Goal: Transaction & Acquisition: Purchase product/service

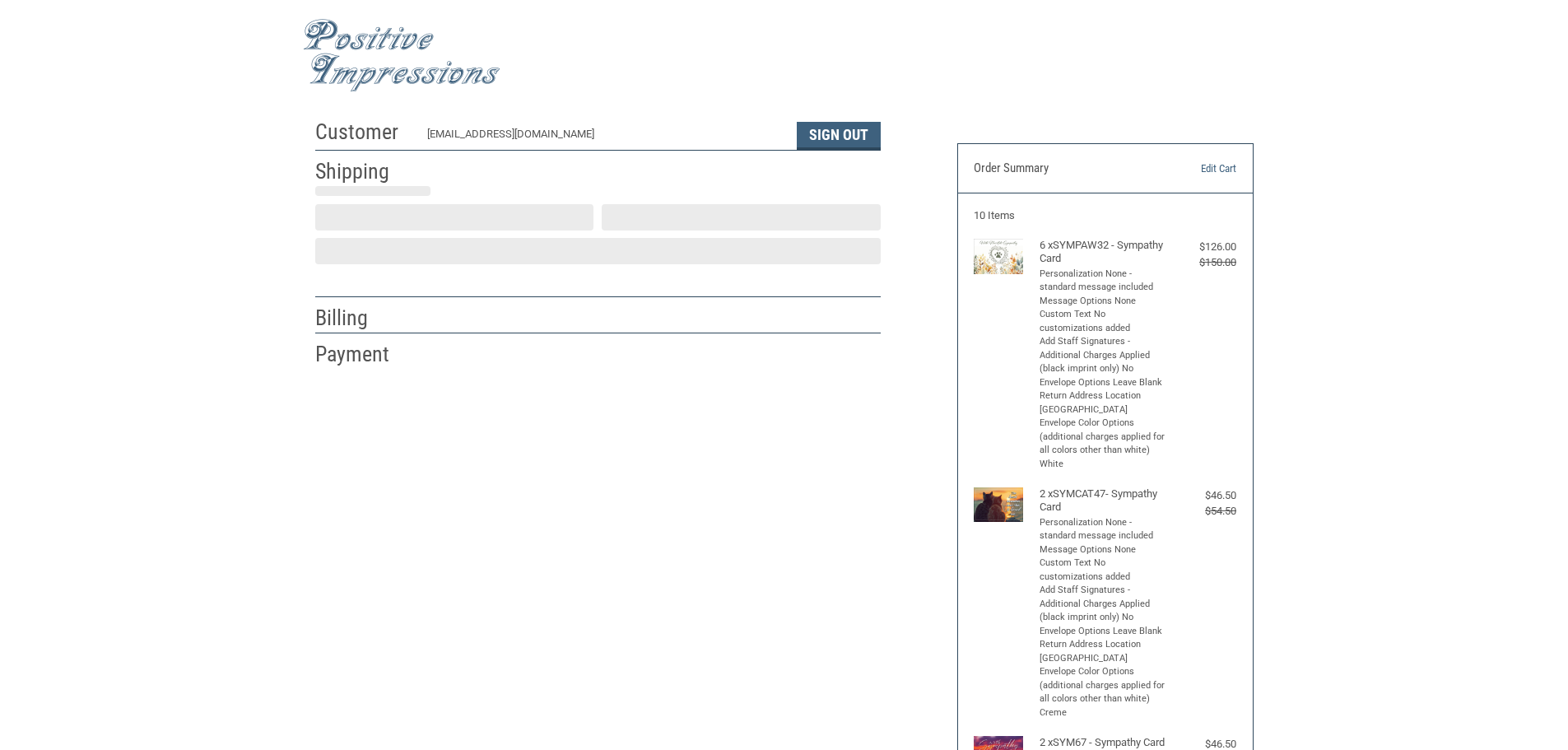
scroll to position [2, 0]
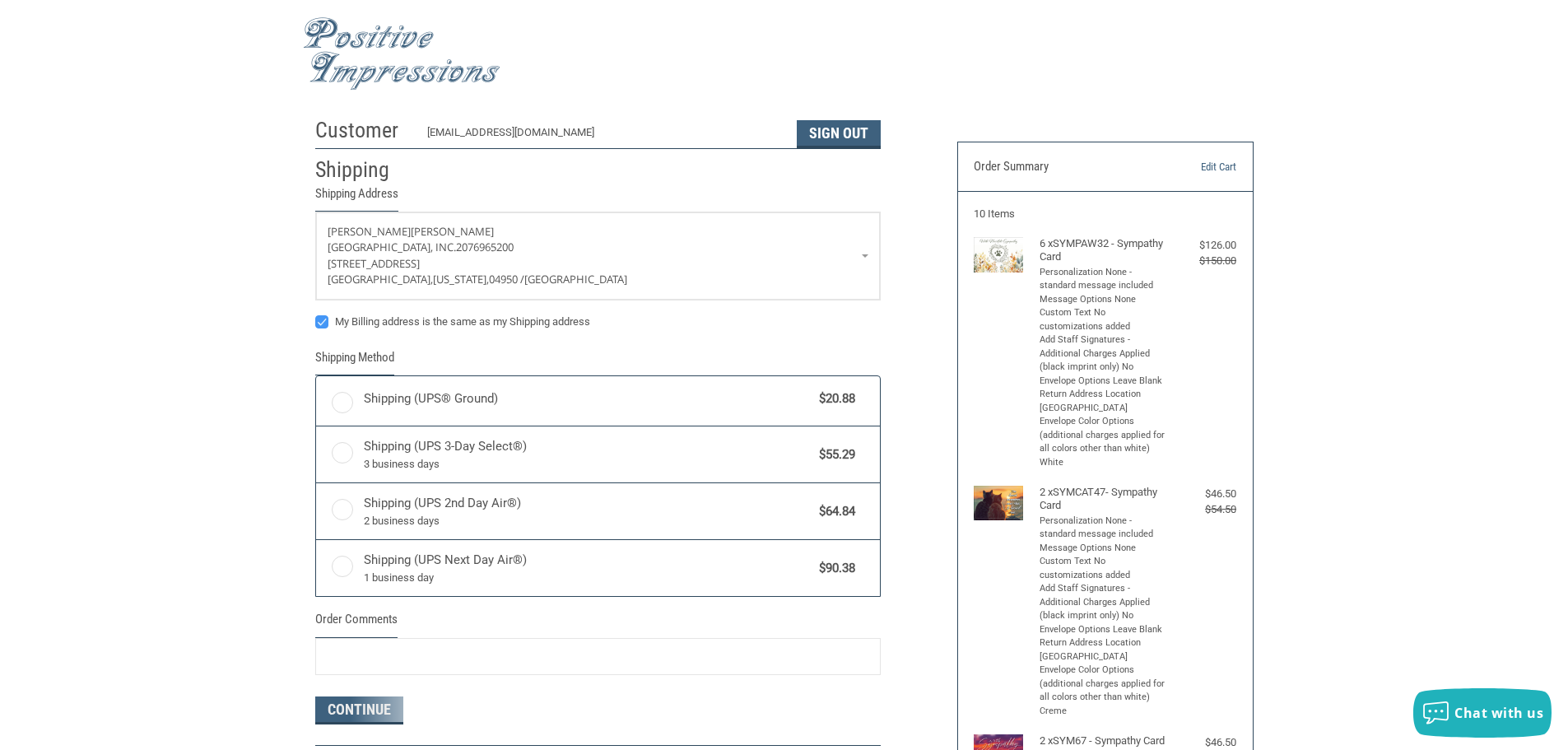
radio input "true"
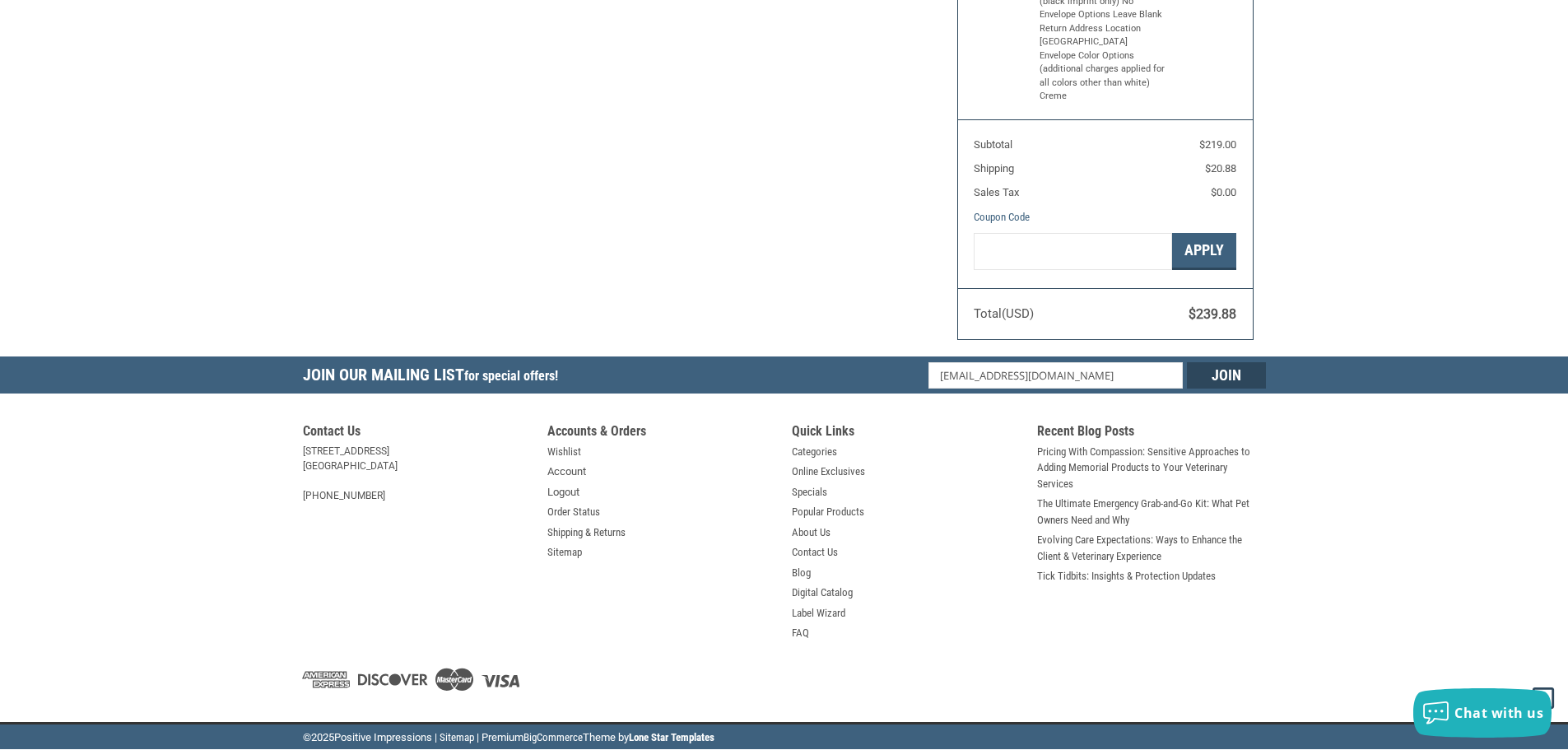
scroll to position [865, 0]
click at [568, 473] on link "Account" at bounding box center [567, 472] width 39 height 17
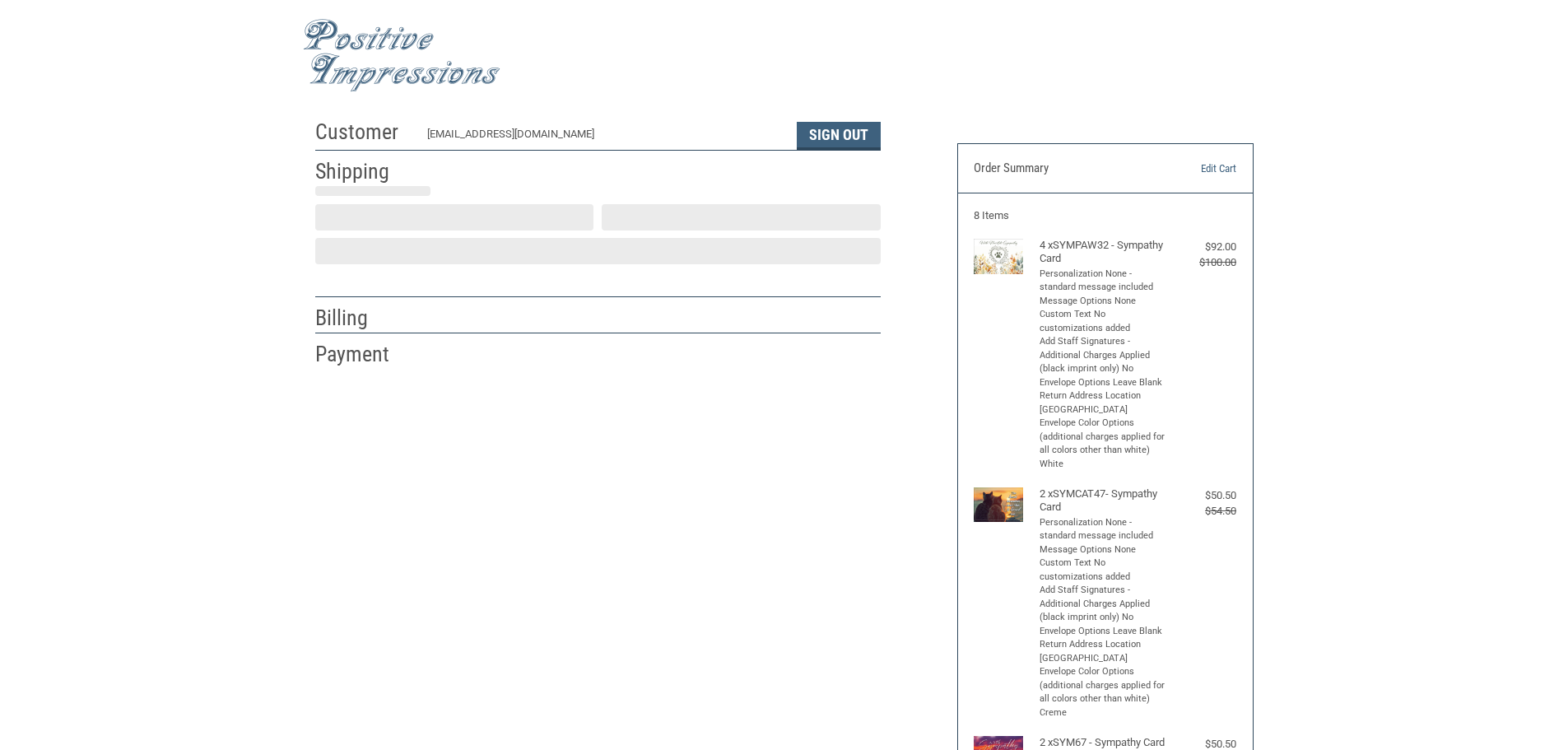
select select "US"
select select "ME"
type input "[PERSON_NAME]"
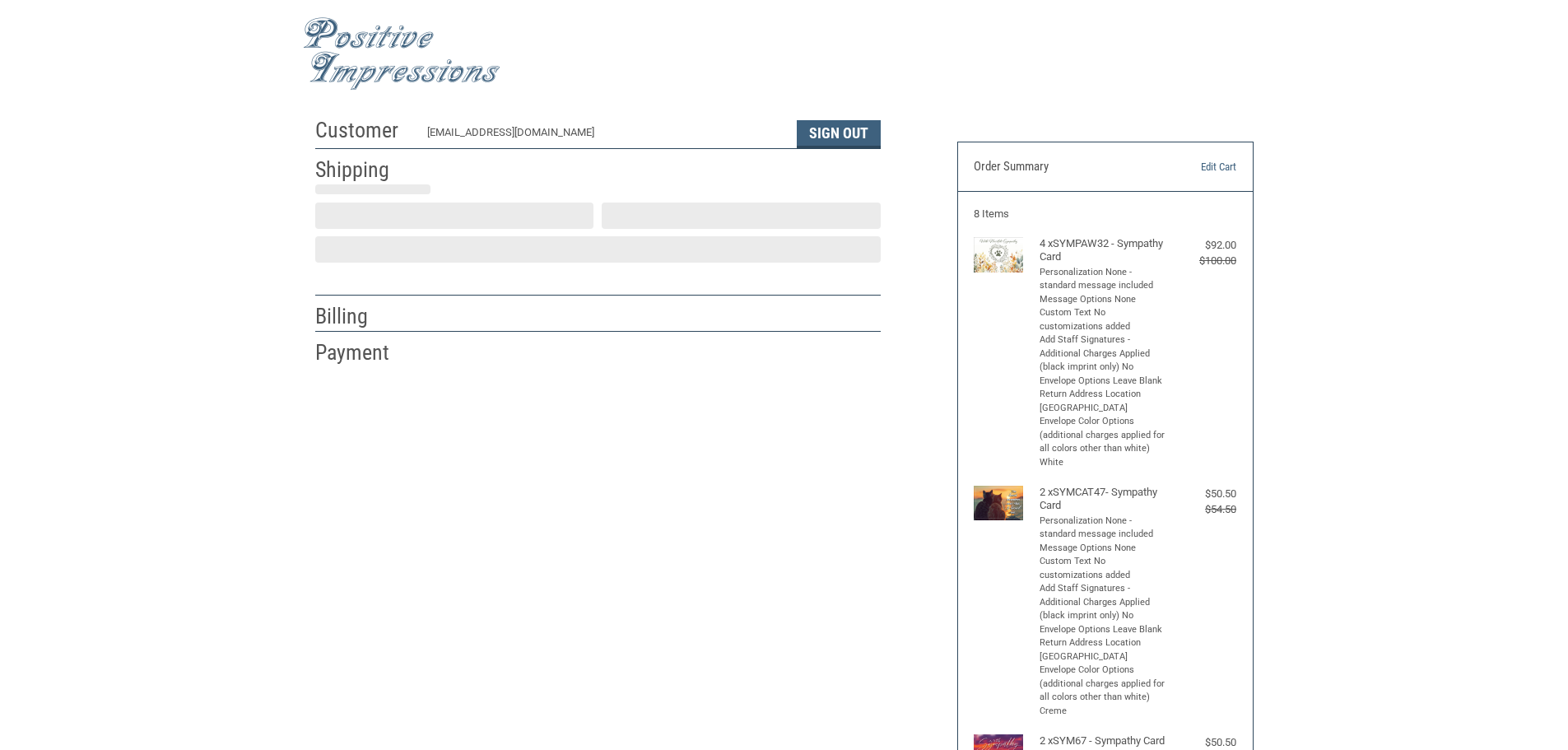
type input "[GEOGRAPHIC_DATA], Inc."
type input "[STREET_ADDRESS]"
type input "Madison"
select select "ME"
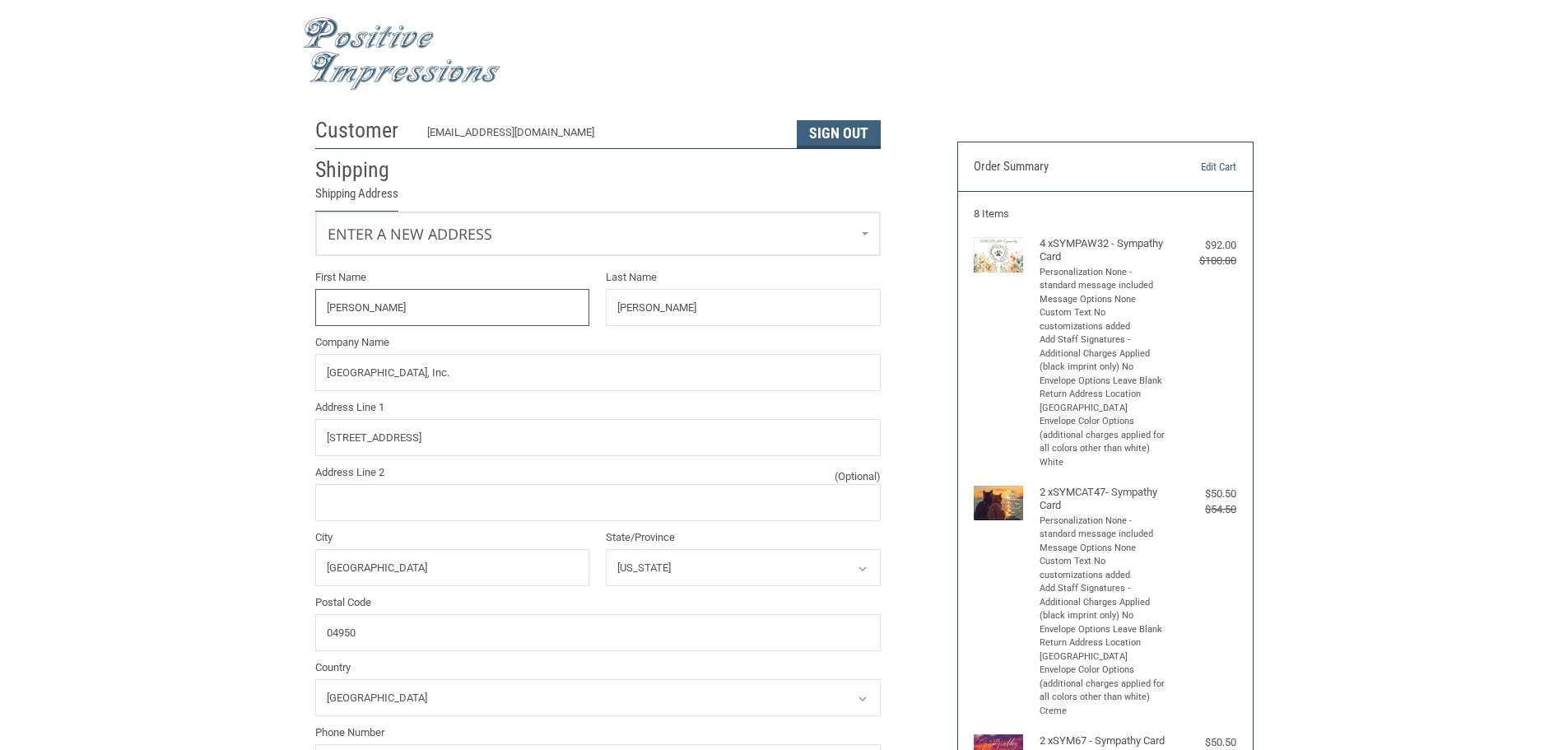
radio input "true"
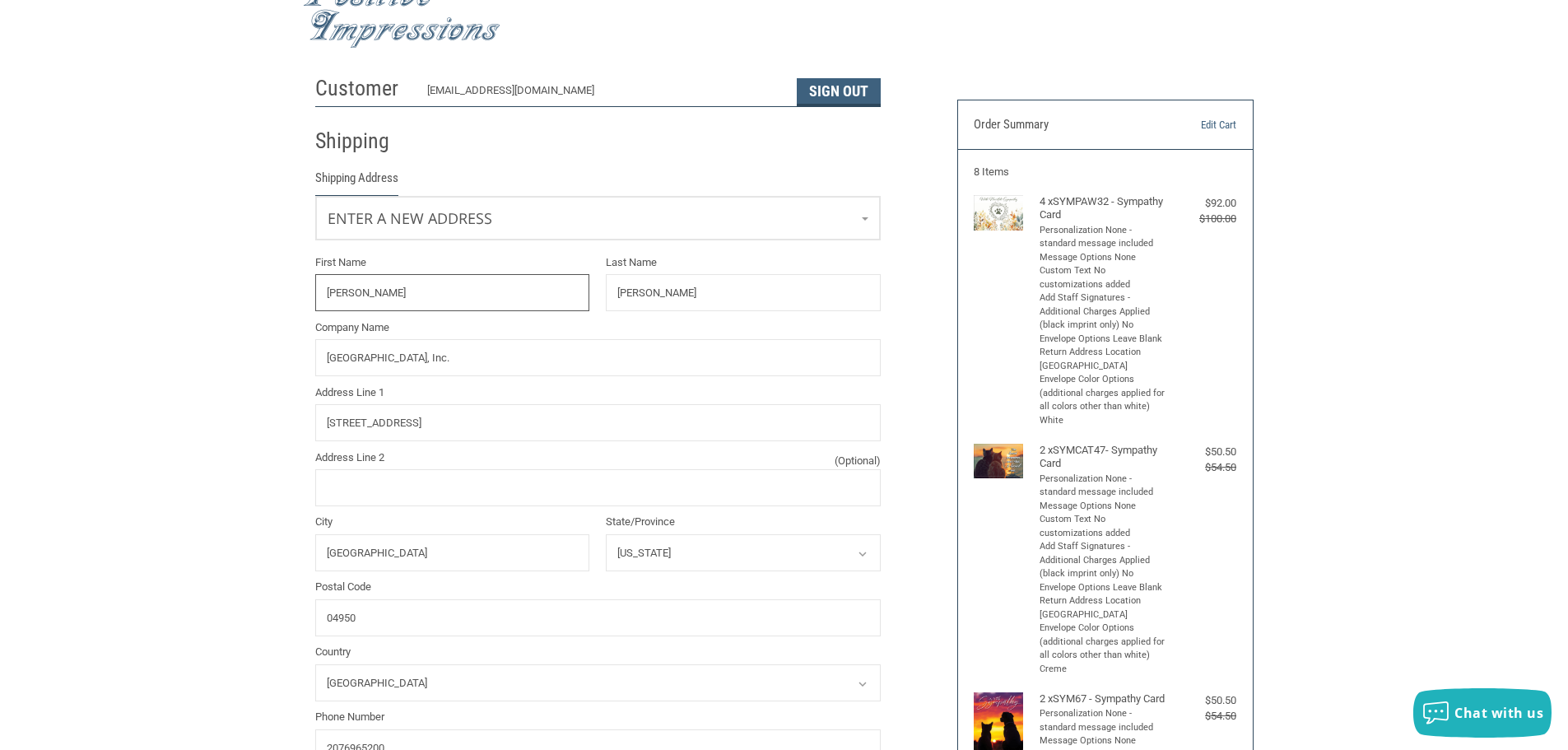
scroll to position [84, 0]
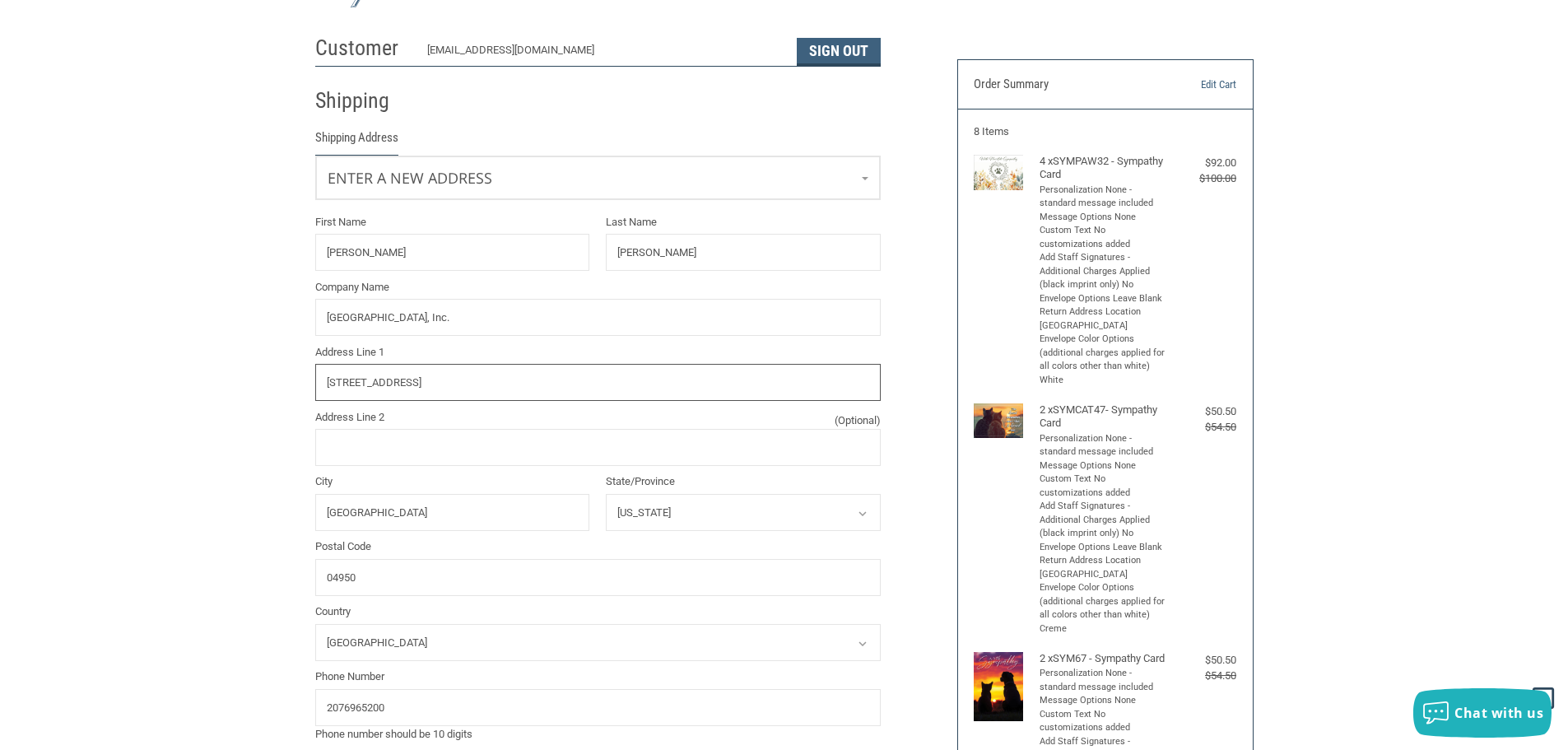
click at [338, 385] on input "[STREET_ADDRESS]" at bounding box center [598, 382] width 566 height 37
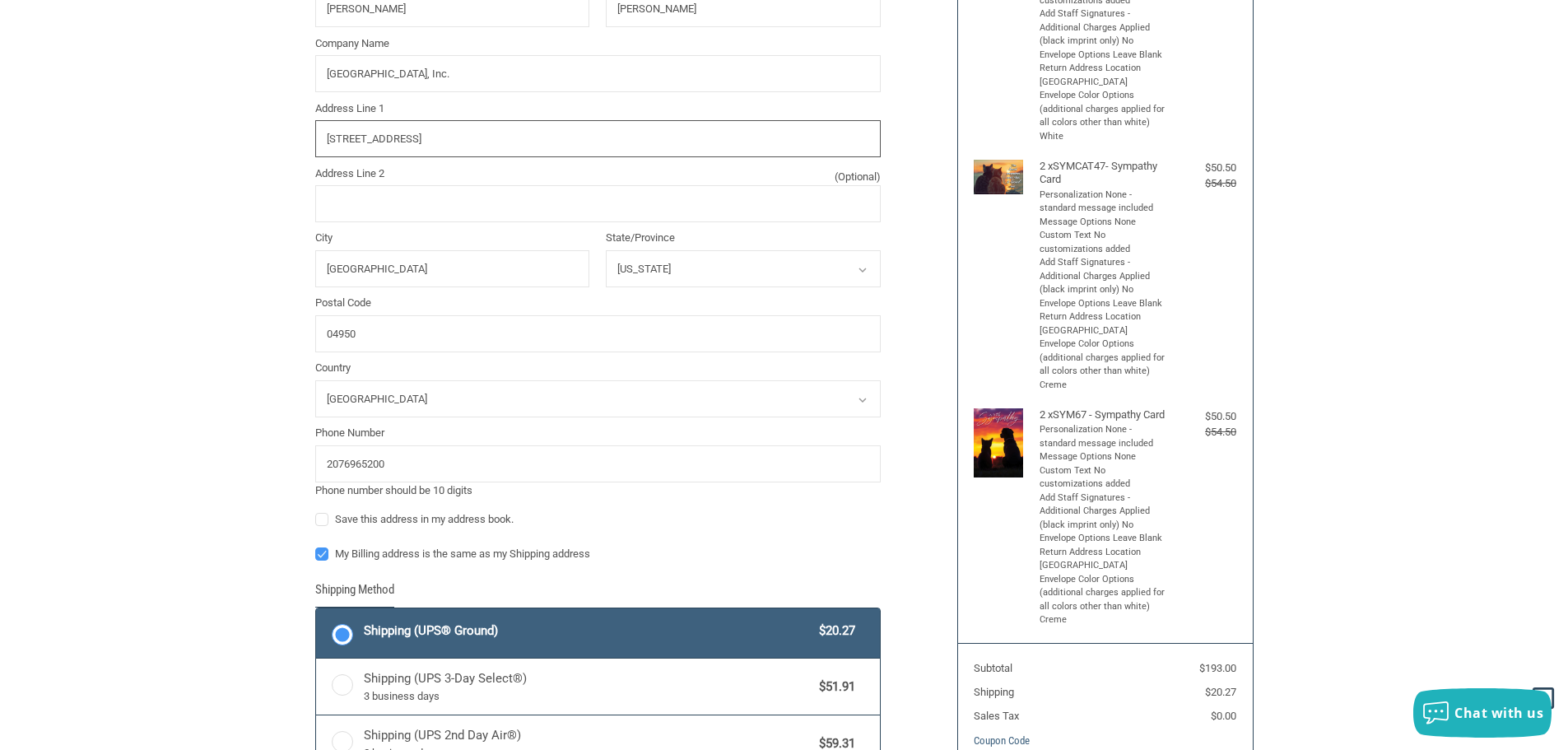
scroll to position [331, 0]
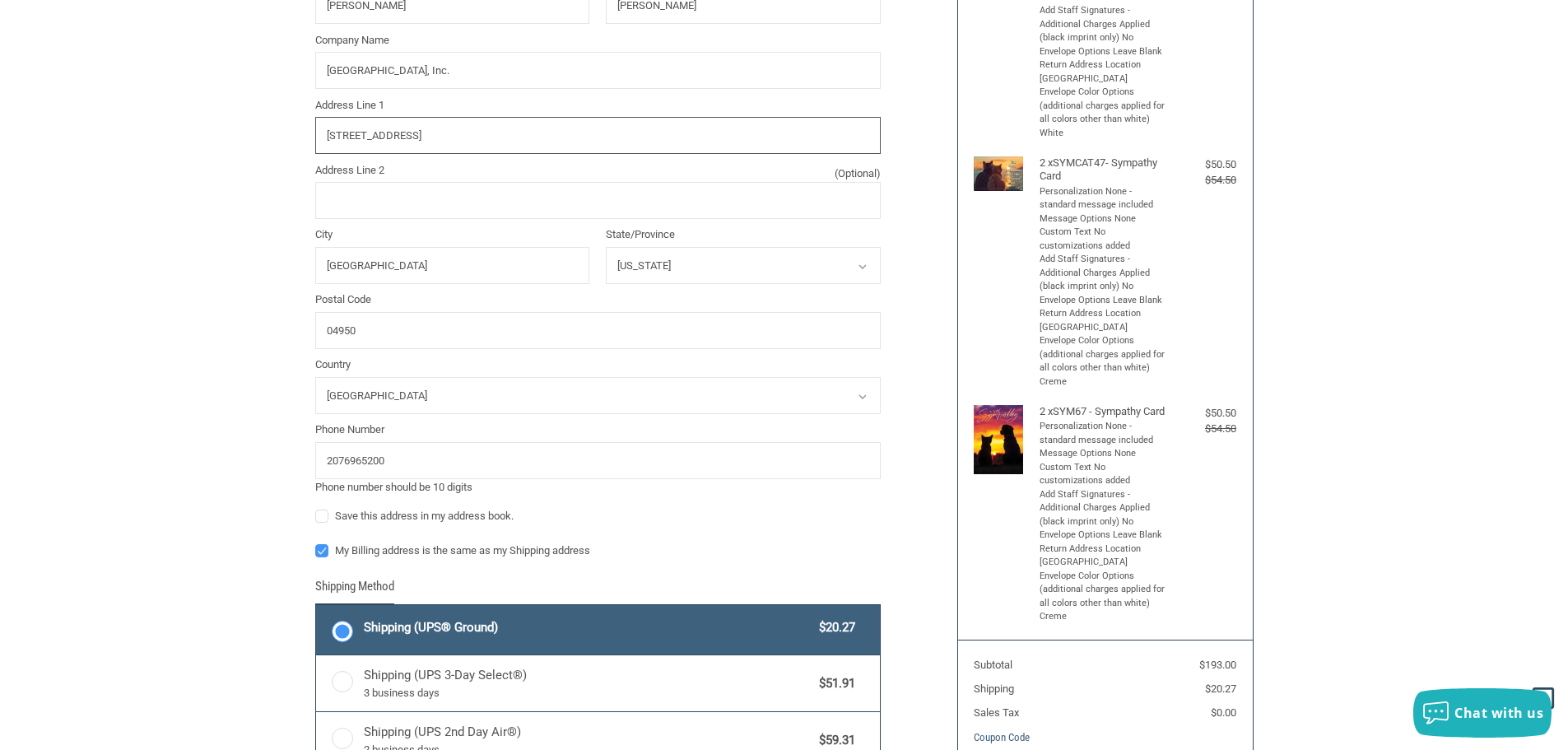
type input "30 BUSINESS PARK DR"
click at [326, 521] on label "Save this address in my address book." at bounding box center [598, 516] width 566 height 13
click at [316, 509] on input "Save this address in my address book." at bounding box center [315, 508] width 1 height 1
checkbox input "true"
click at [325, 553] on label "My Billing address is the same as my Shipping address" at bounding box center [598, 550] width 566 height 13
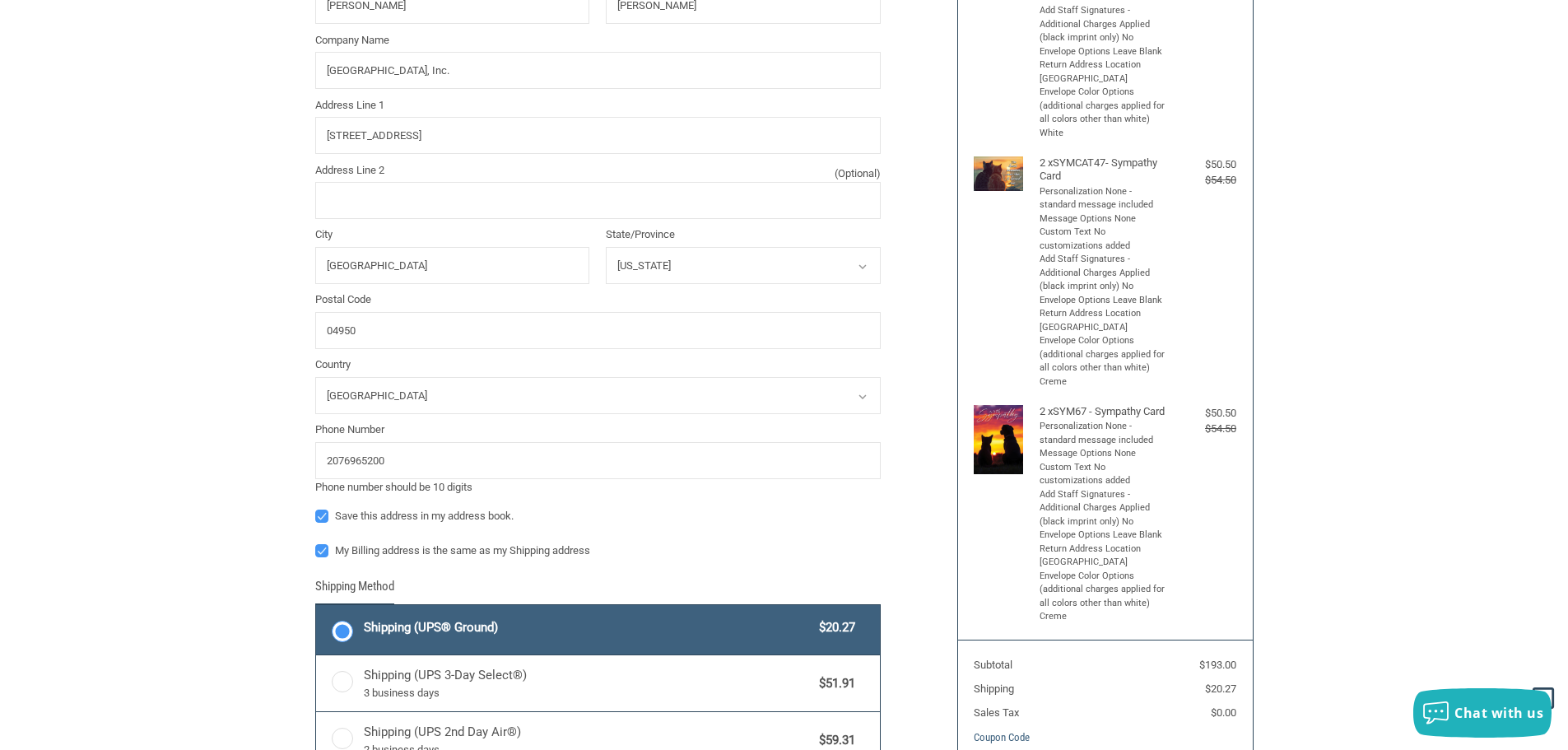
click at [316, 544] on input "My Billing address is the same as my Shipping address" at bounding box center [315, 543] width 1 height 1
checkbox input "false"
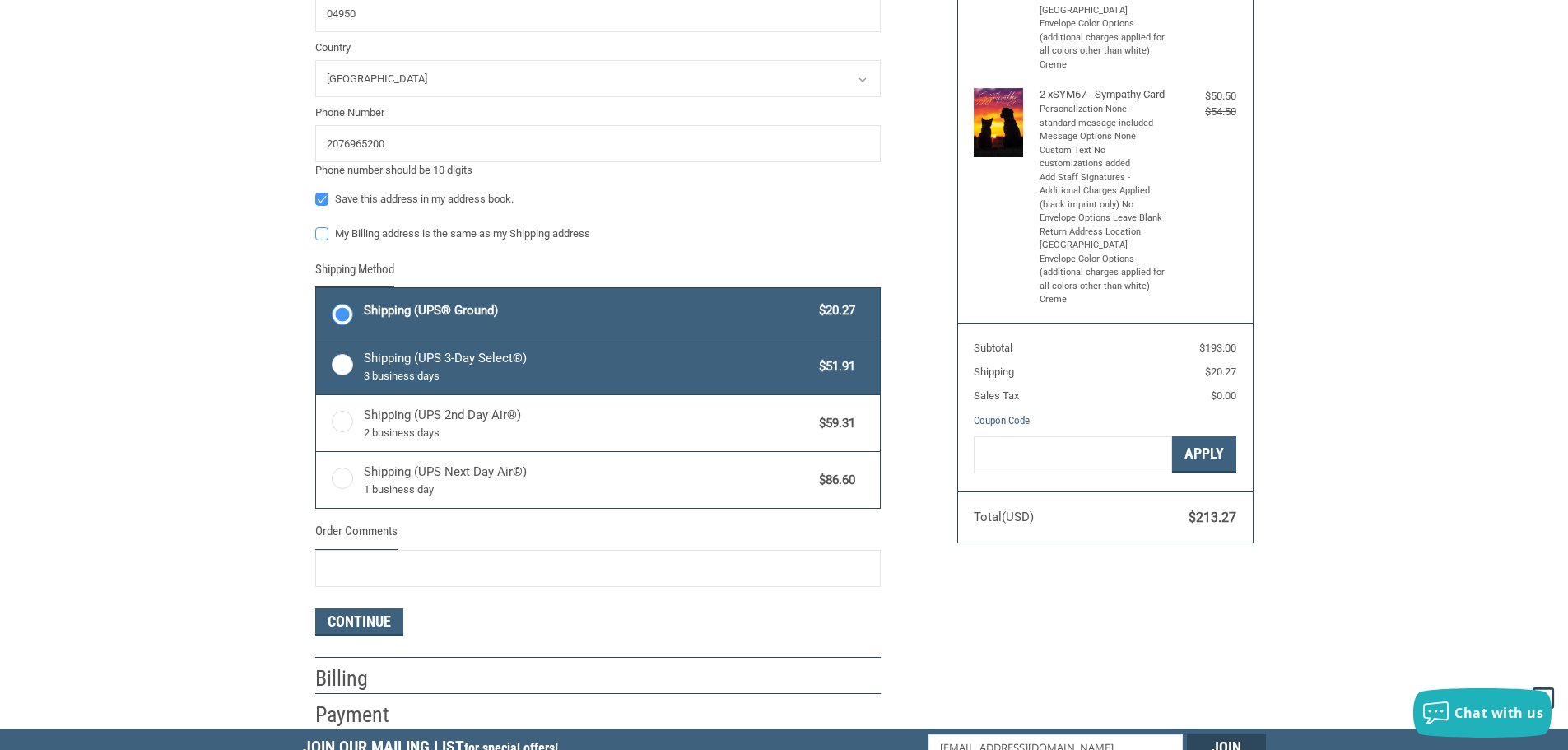
scroll to position [660, 0]
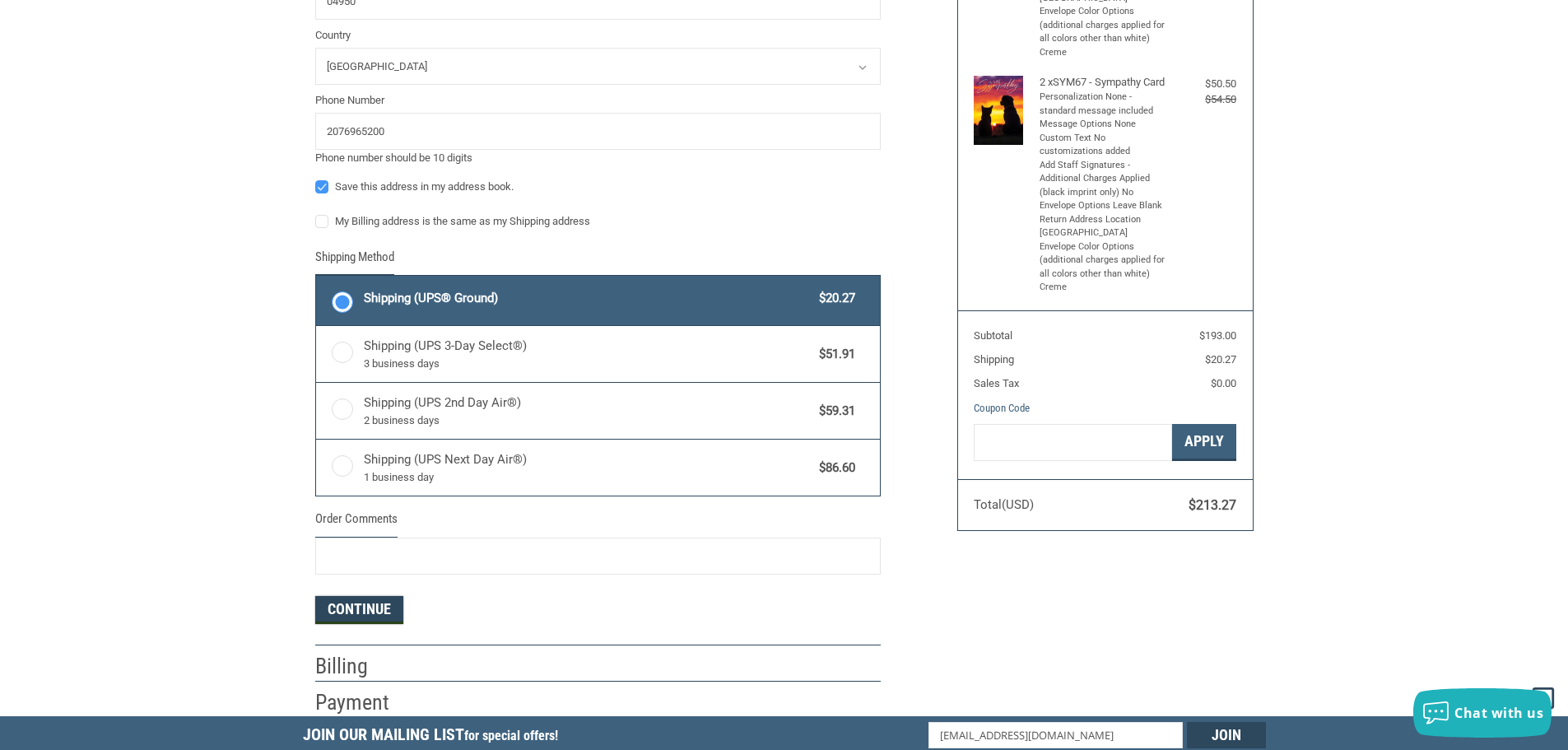
click at [353, 617] on button "Continue" at bounding box center [359, 610] width 88 height 28
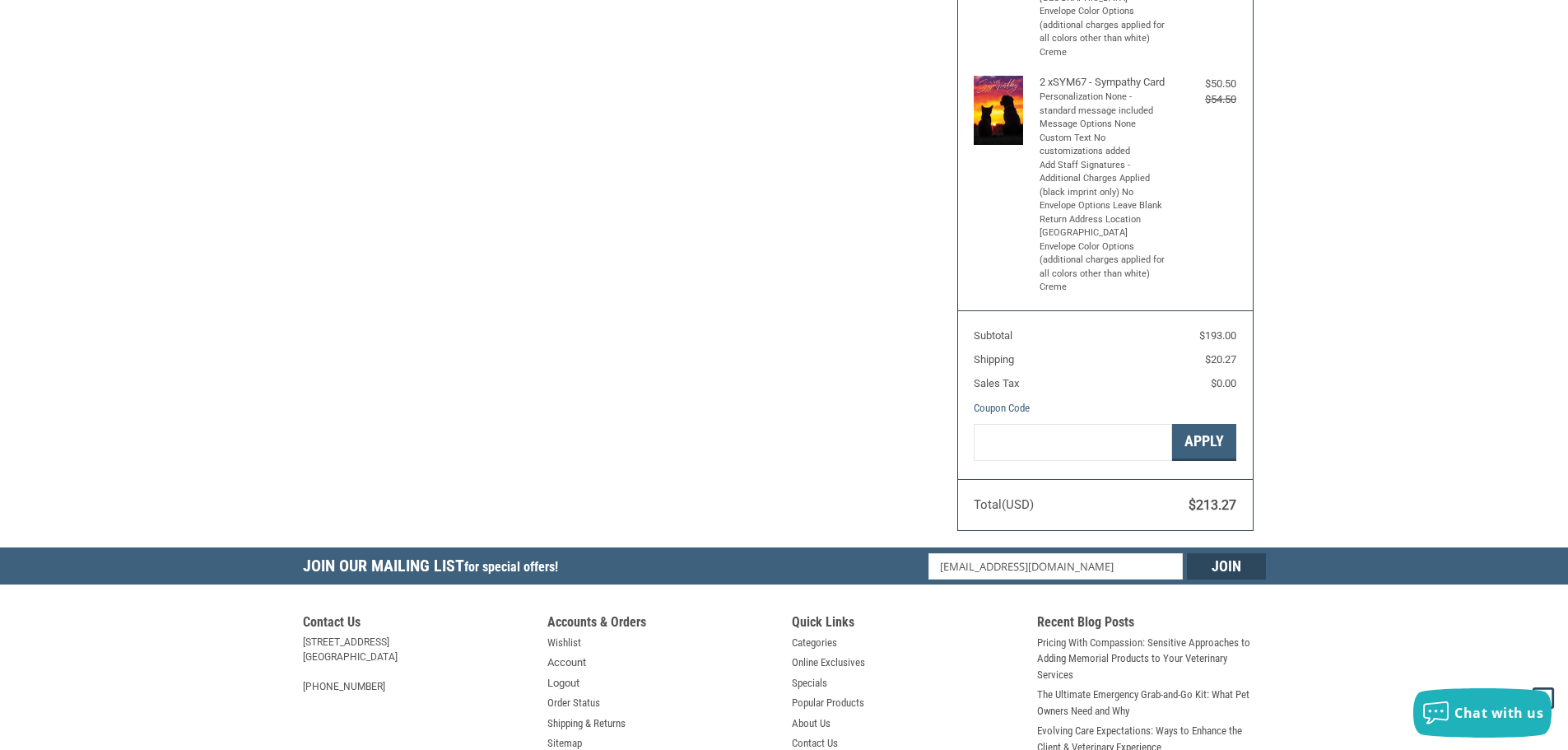
select select "US"
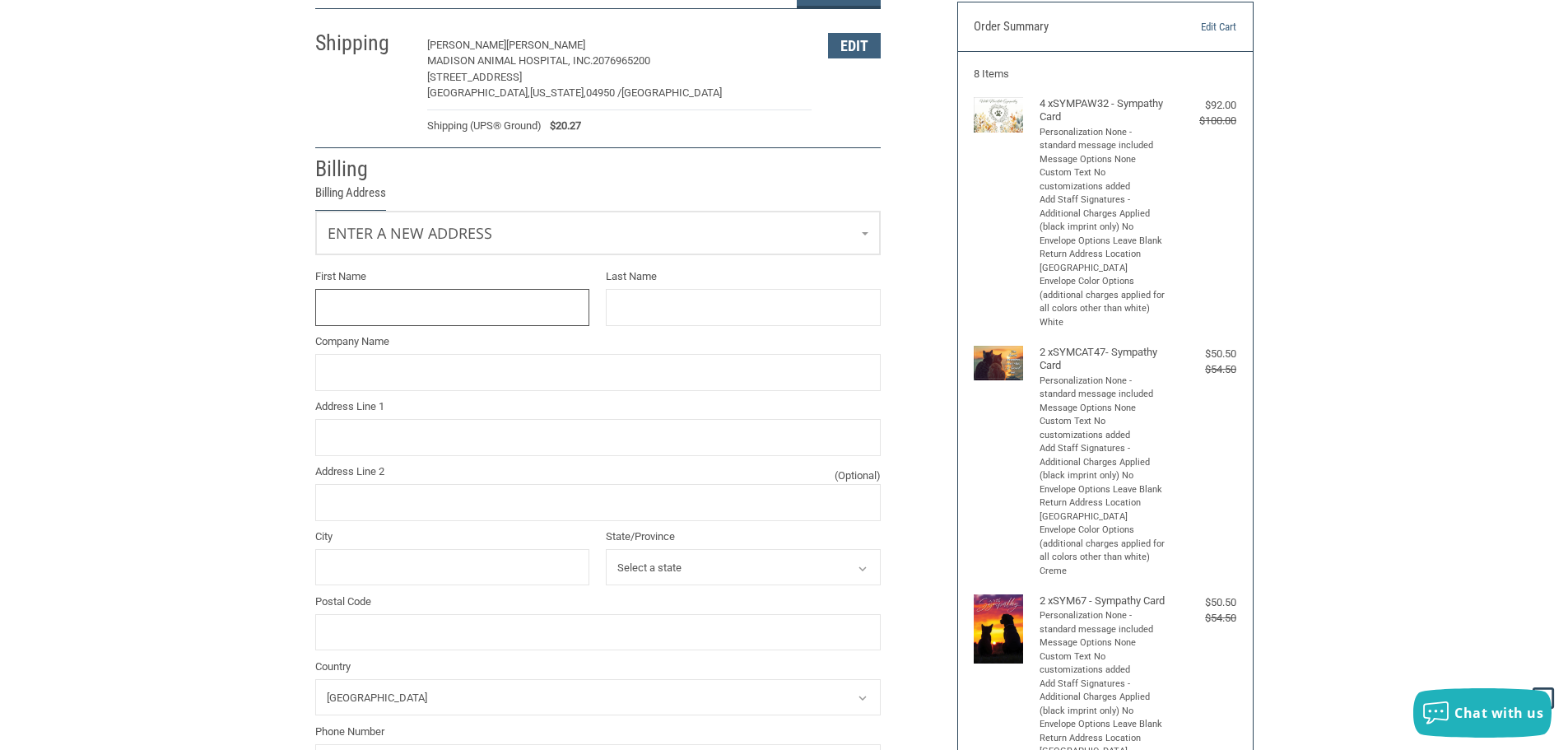
scroll to position [141, 0]
click at [362, 371] on input "Company Name" at bounding box center [598, 374] width 566 height 37
drag, startPoint x: 495, startPoint y: 379, endPoint x: 303, endPoint y: 398, distance: 192.9
click at [303, 398] on div "Customer annedewitt@beeline-online.net Sign Out Shipping ANNE DEWITT MADISON AN…" at bounding box center [624, 453] width 642 height 965
type input "A"
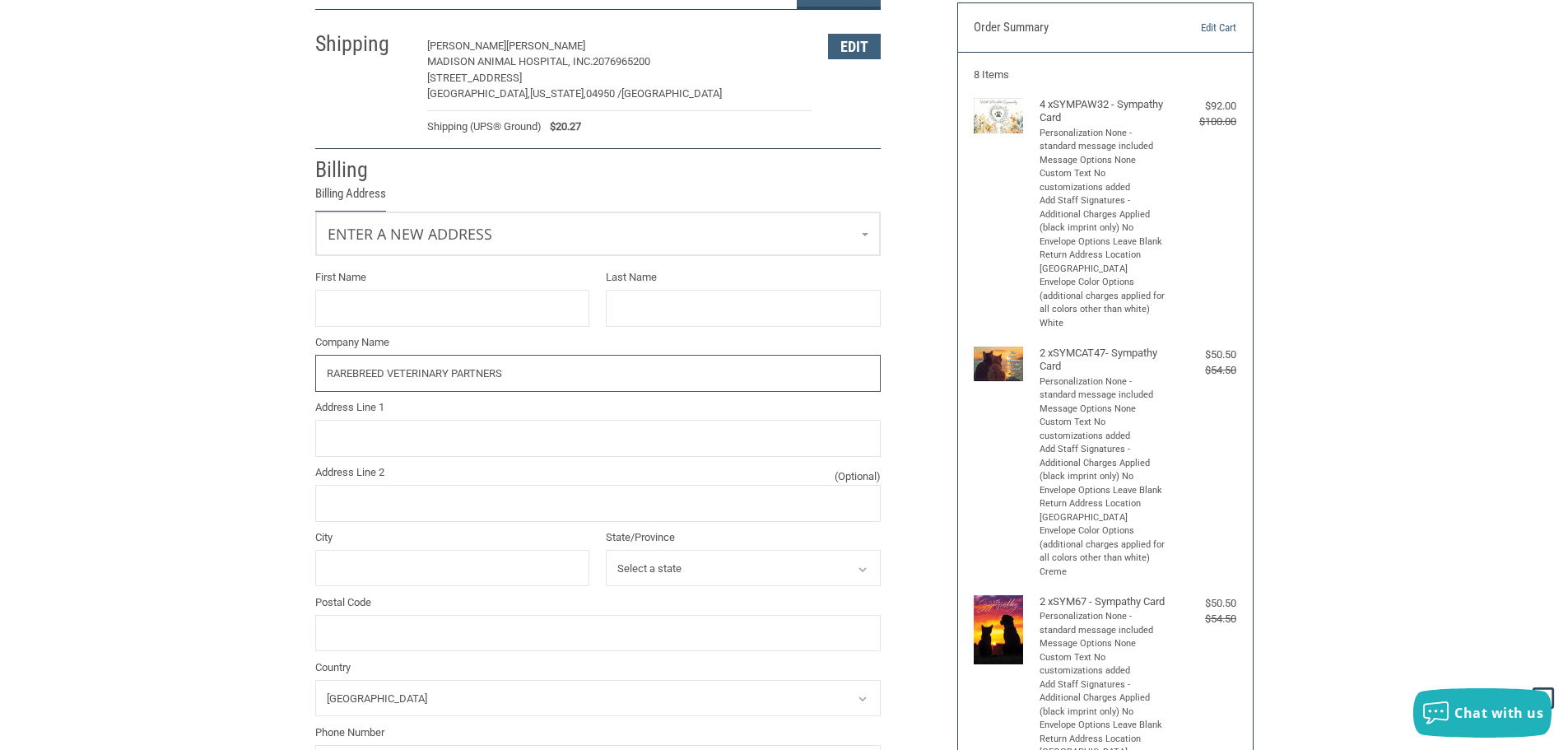
type input "RAREBREED VETERINARY PARTNERS"
